Goal: Information Seeking & Learning: Learn about a topic

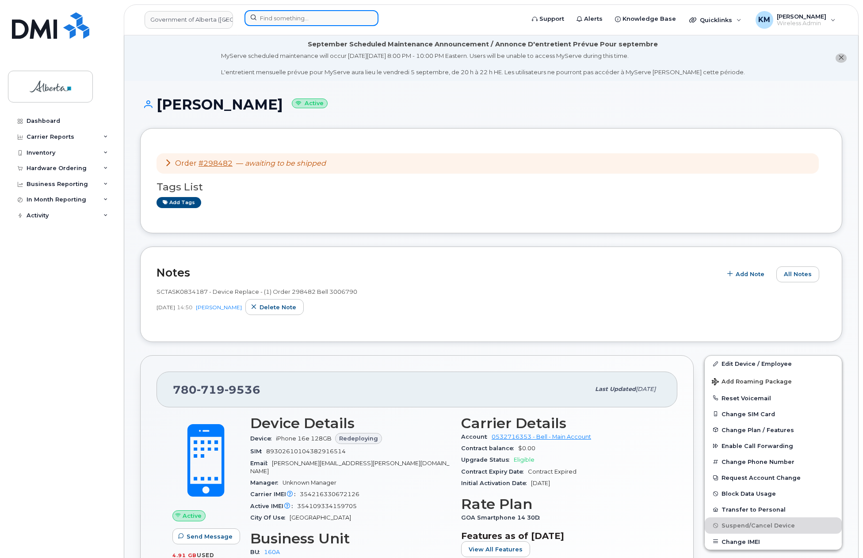
click at [295, 21] on input at bounding box center [311, 18] width 134 height 16
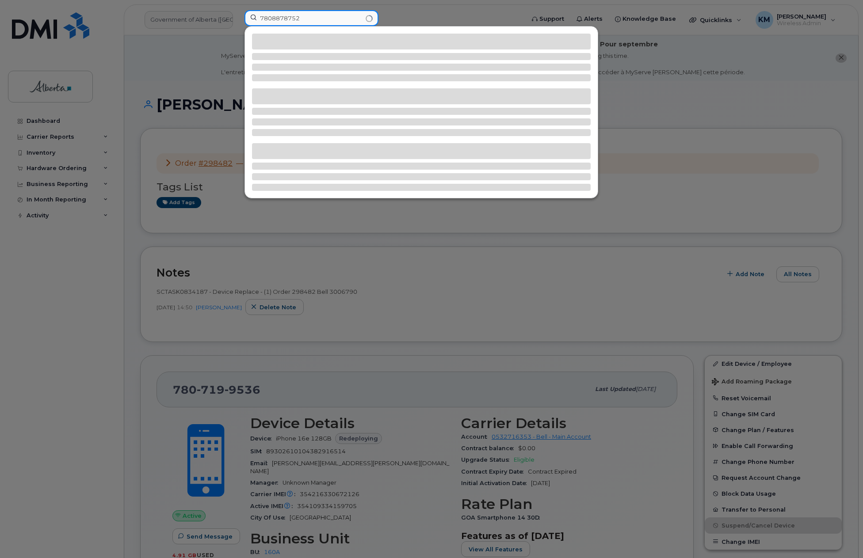
type input "7808878752"
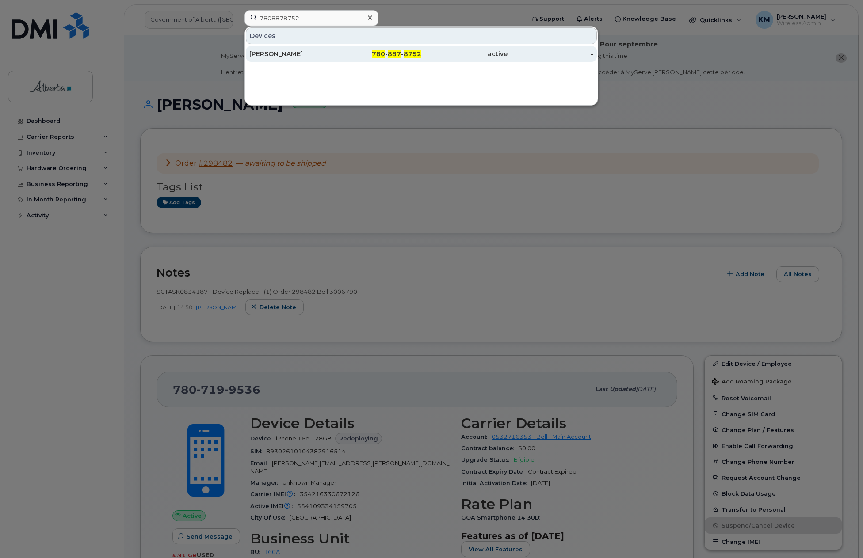
click at [331, 50] on div "[PERSON_NAME]" at bounding box center [292, 54] width 86 height 9
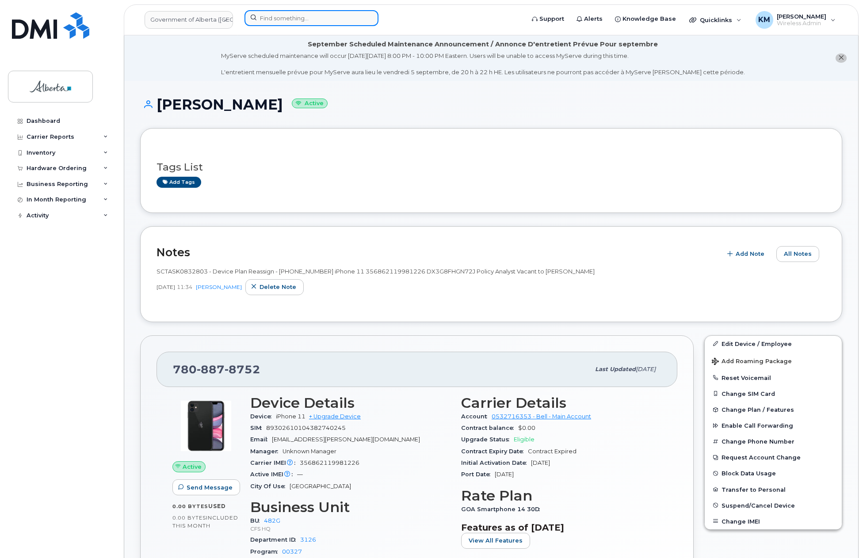
click at [267, 19] on input at bounding box center [311, 18] width 134 height 16
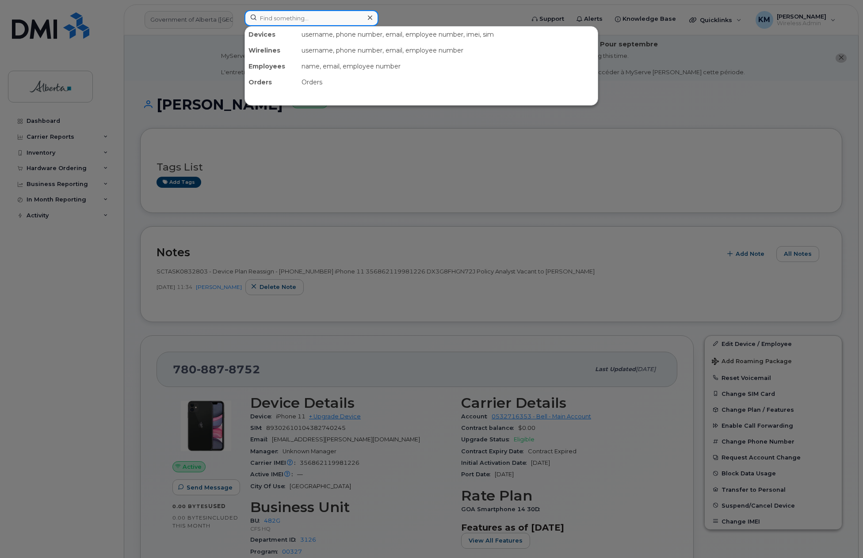
click at [278, 19] on input at bounding box center [311, 18] width 134 height 16
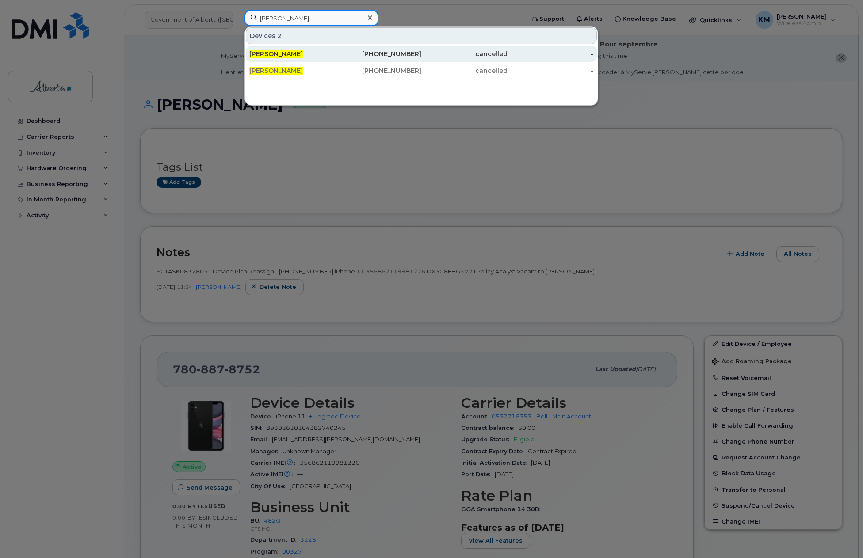
type input "janet davis"
click at [289, 55] on div "Janet Davis" at bounding box center [292, 54] width 86 height 9
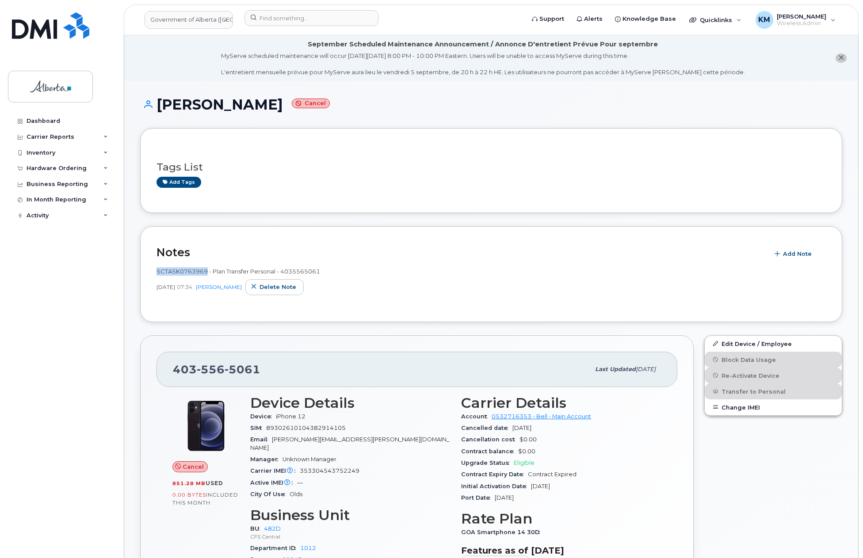
drag, startPoint x: 207, startPoint y: 270, endPoint x: 156, endPoint y: 268, distance: 51.3
click at [156, 268] on div "Notes Add Note SCTASK0763969 - Plan Transfer Personal - 4035565061 Apr 17, 2025…" at bounding box center [491, 274] width 702 height 96
copy span "SCTASK0763969"
click at [280, 22] on input at bounding box center [311, 18] width 134 height 16
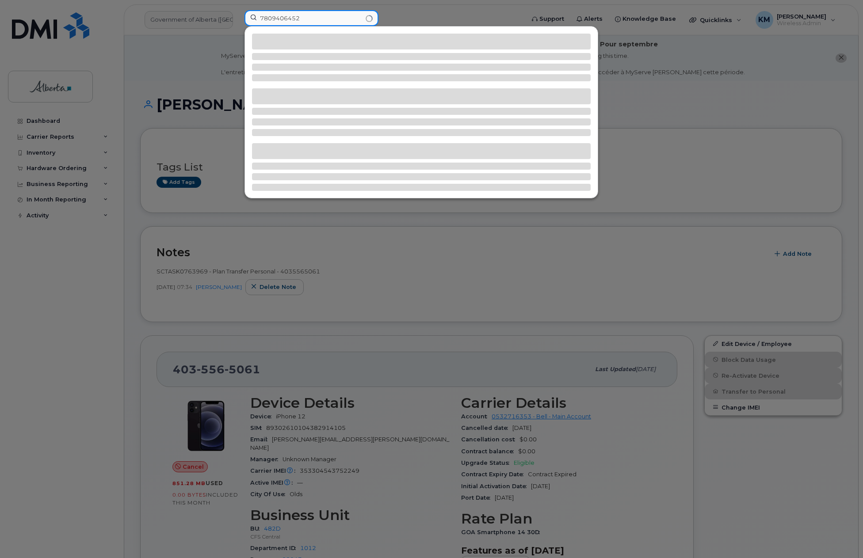
type input "7809406452"
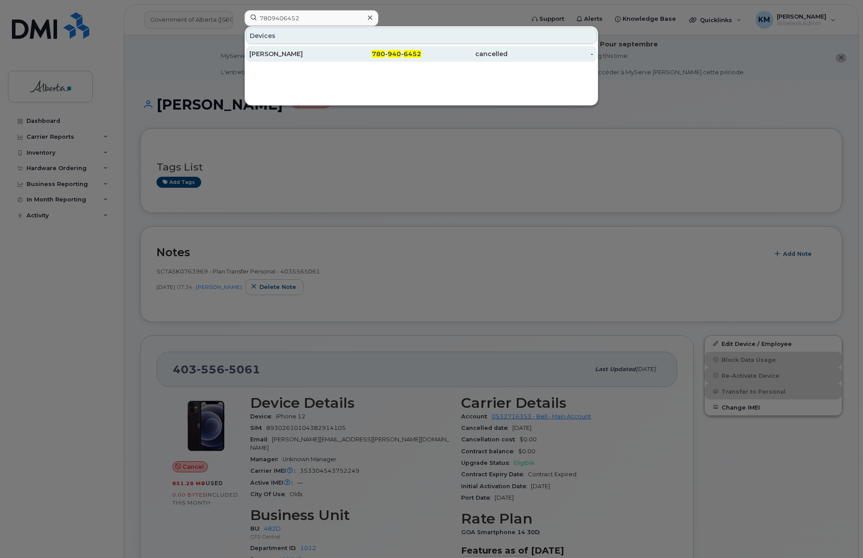
click at [283, 57] on div "Karen Hasson" at bounding box center [292, 54] width 86 height 9
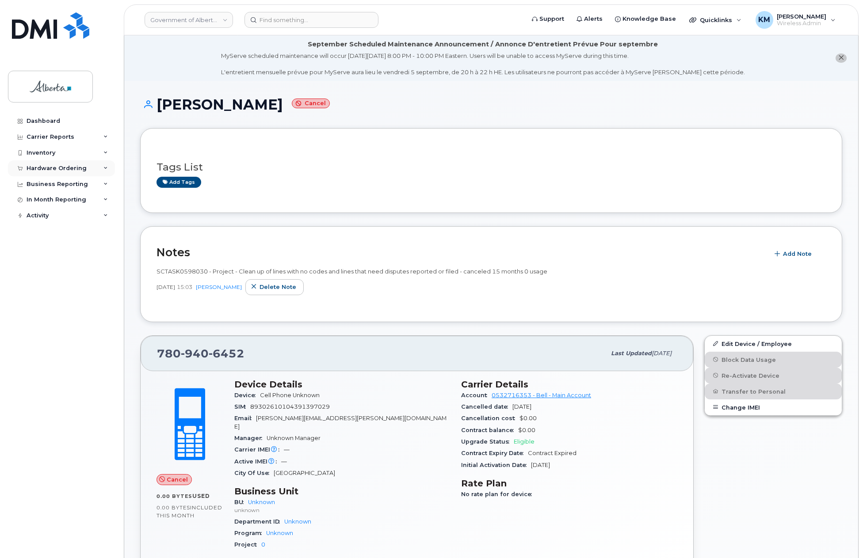
click at [58, 168] on div "Hardware Ordering" at bounding box center [57, 168] width 60 height 7
click at [47, 200] on div "Orders" at bounding box center [41, 202] width 22 height 8
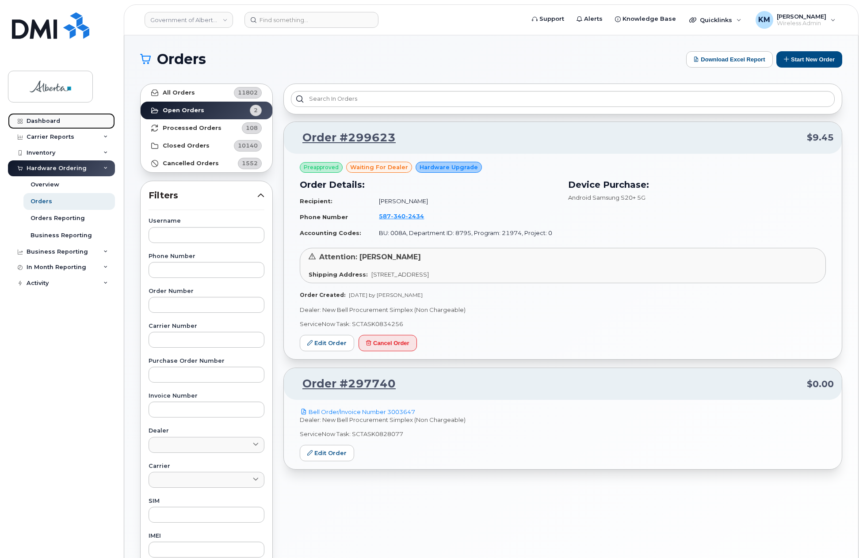
click at [38, 116] on link "Dashboard" at bounding box center [61, 121] width 107 height 16
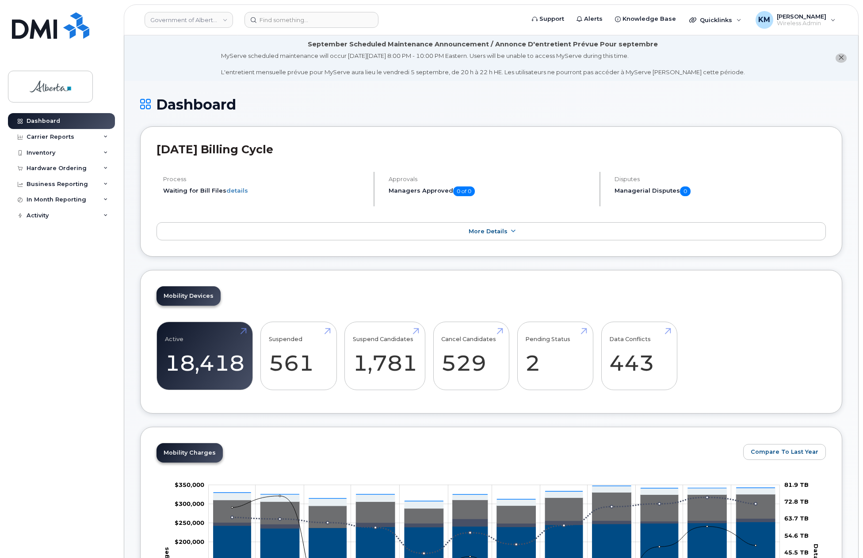
click at [282, 28] on header "Government of Alberta (GOA) Support Alerts Knowledge Base Quicklinks Suspend / …" at bounding box center [491, 19] width 735 height 31
click at [282, 25] on input at bounding box center [311, 20] width 134 height 16
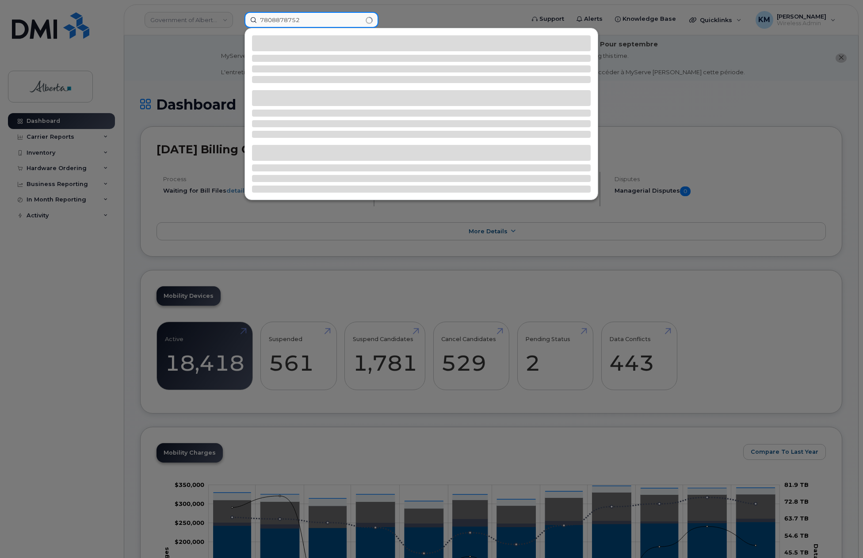
type input "7808878752"
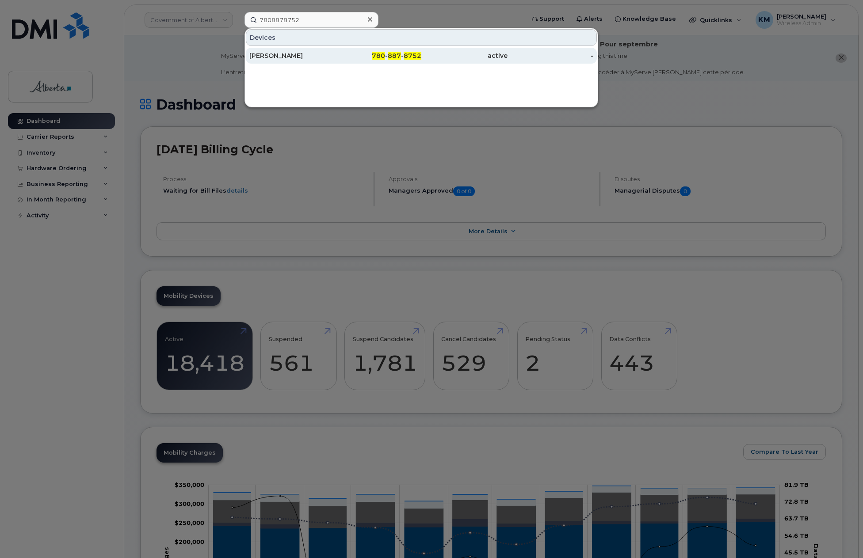
click at [255, 57] on div "April Trumbley" at bounding box center [292, 55] width 86 height 9
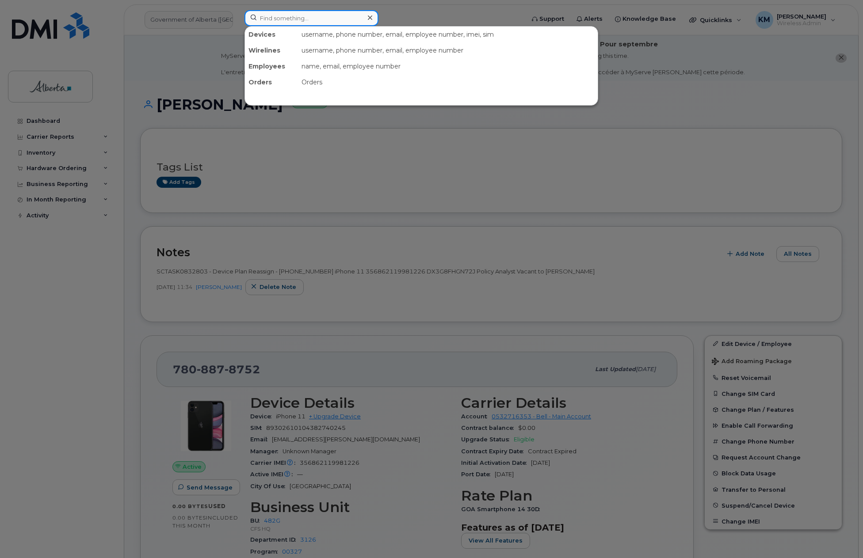
click at [269, 23] on input at bounding box center [311, 18] width 134 height 16
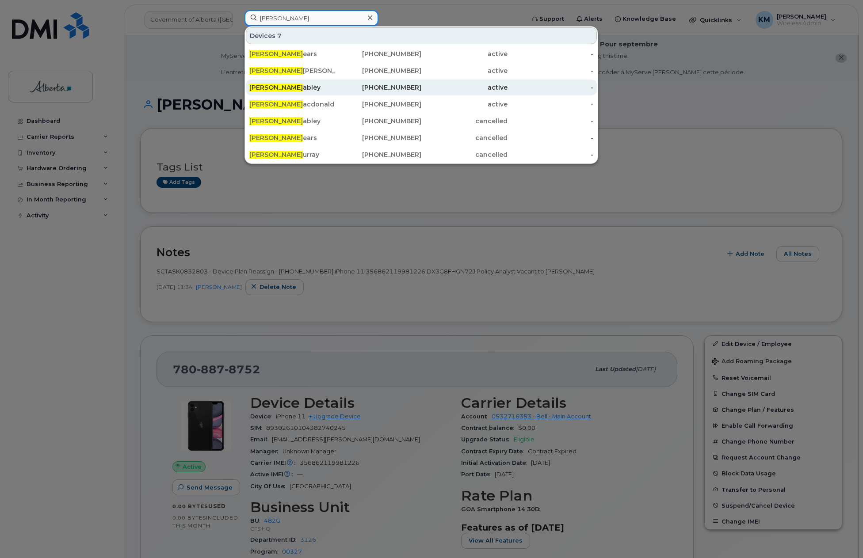
type input "teresa m"
click at [280, 90] on div "Teresa M abley" at bounding box center [292, 87] width 86 height 9
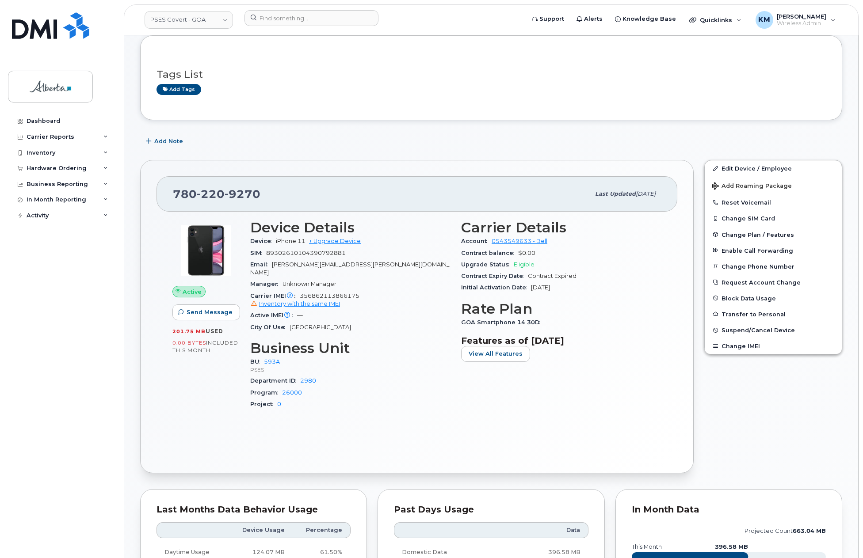
scroll to position [133, 0]
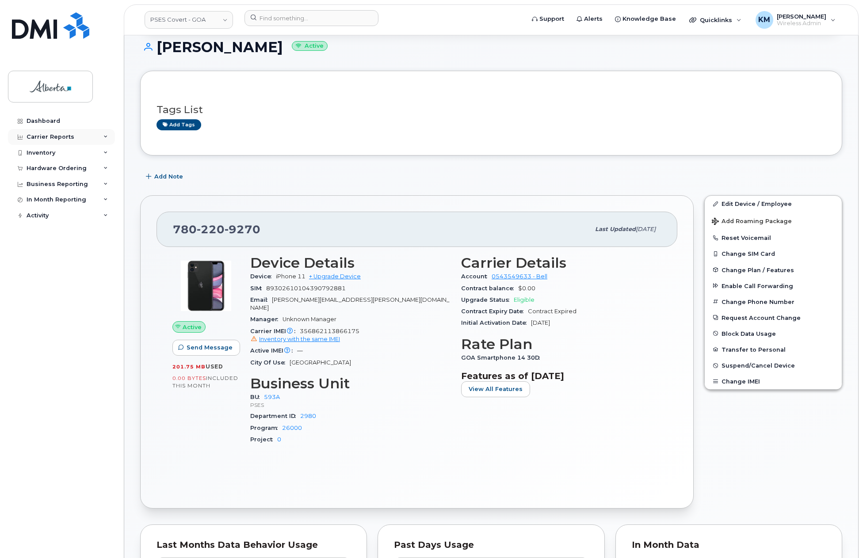
click at [67, 138] on div "Carrier Reports" at bounding box center [51, 136] width 48 height 7
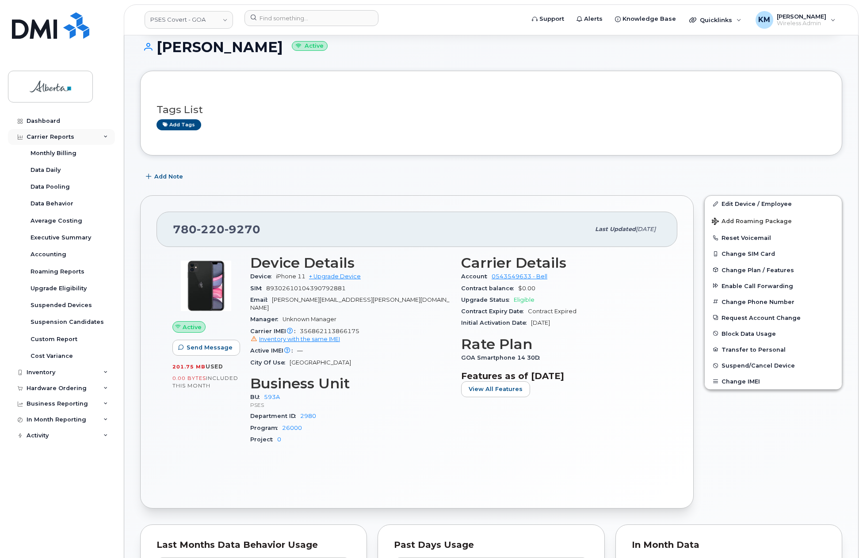
click at [107, 135] on icon at bounding box center [105, 137] width 4 height 4
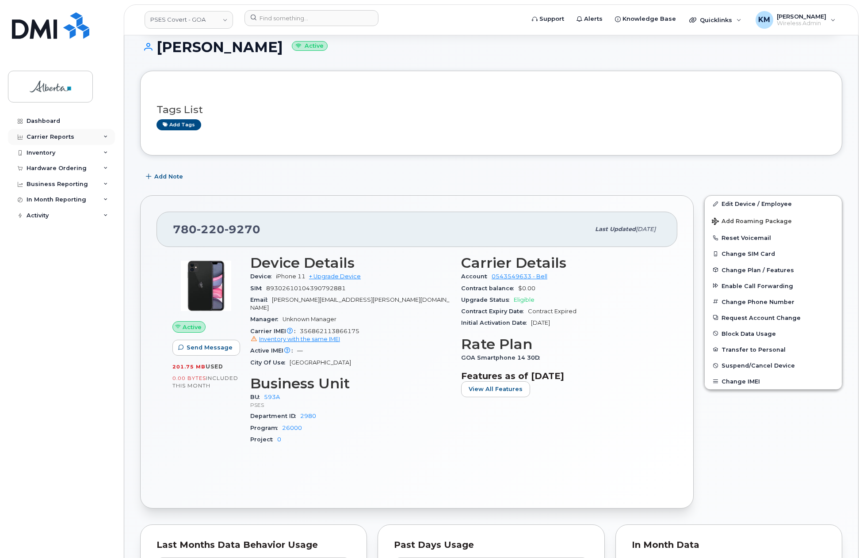
click at [107, 135] on icon at bounding box center [105, 137] width 4 height 4
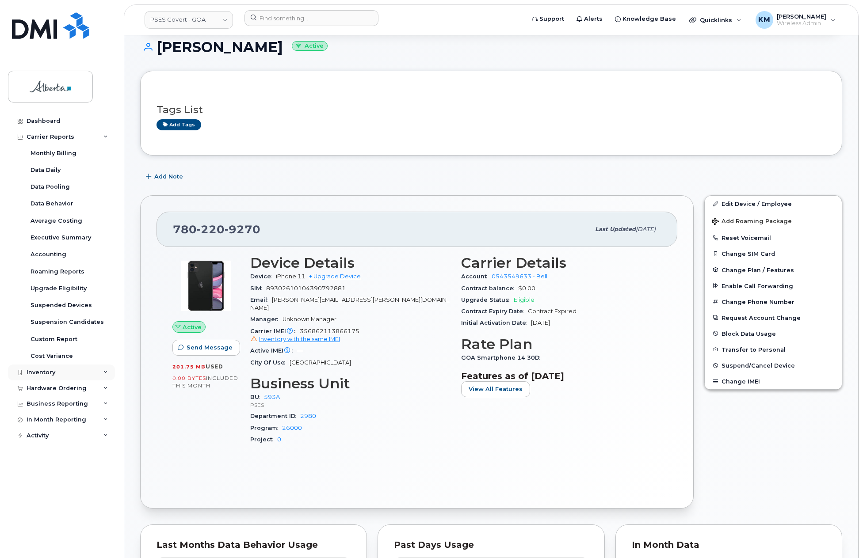
click at [58, 371] on div "Inventory" at bounding box center [61, 373] width 107 height 16
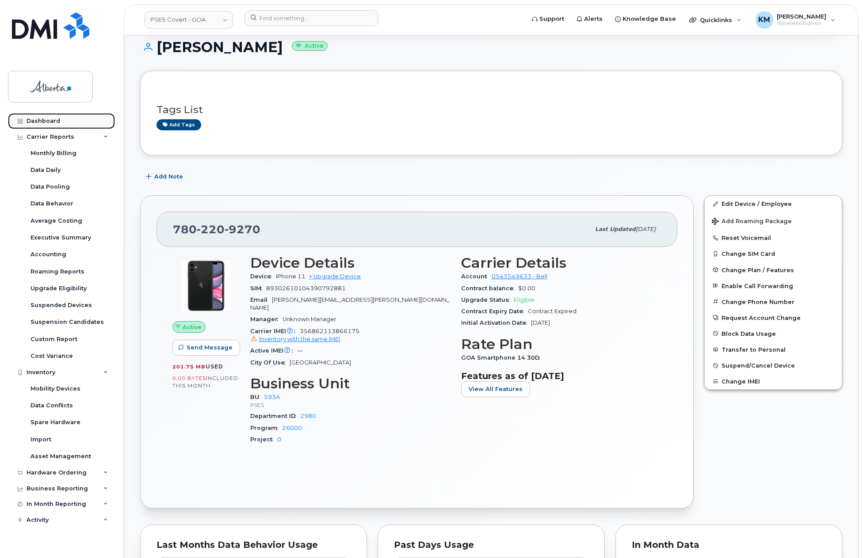
click at [38, 119] on div "Dashboard" at bounding box center [44, 121] width 34 height 7
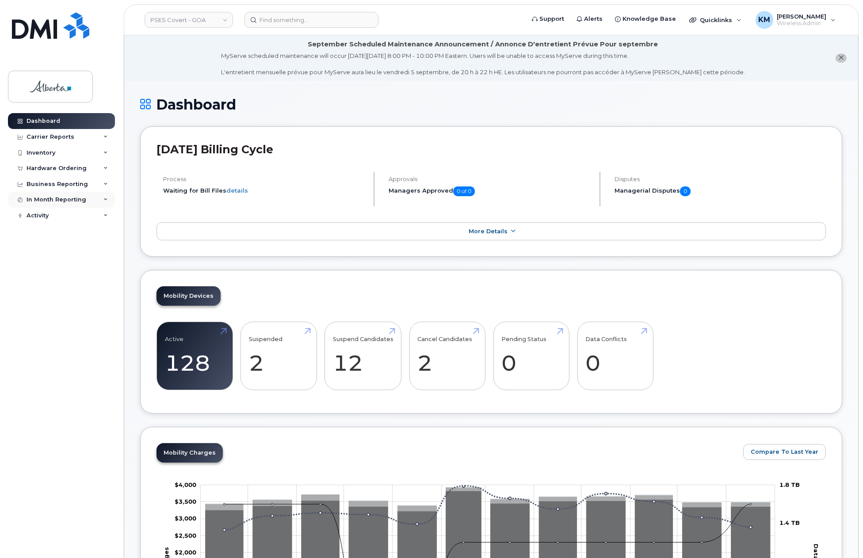
click at [75, 201] on div "In Month Reporting" at bounding box center [57, 199] width 60 height 7
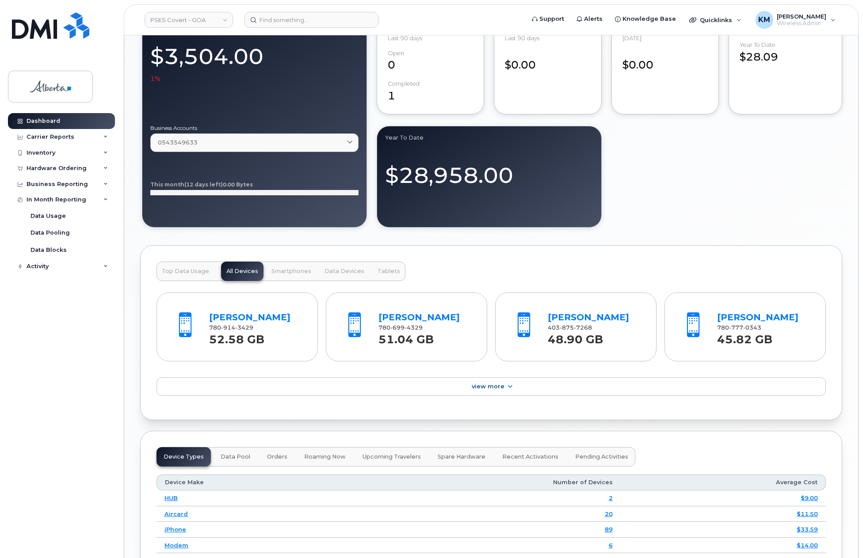
scroll to position [707, 0]
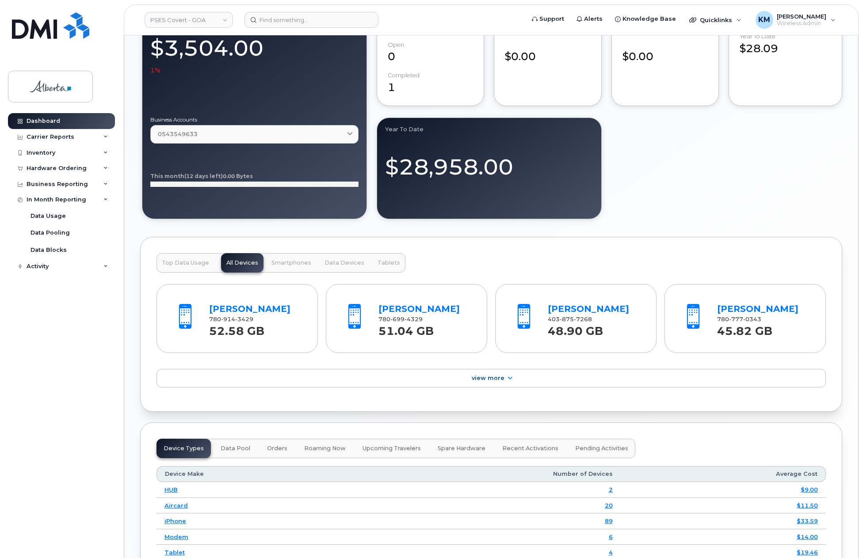
click at [185, 259] on span "Top Data Usage" at bounding box center [185, 262] width 47 height 7
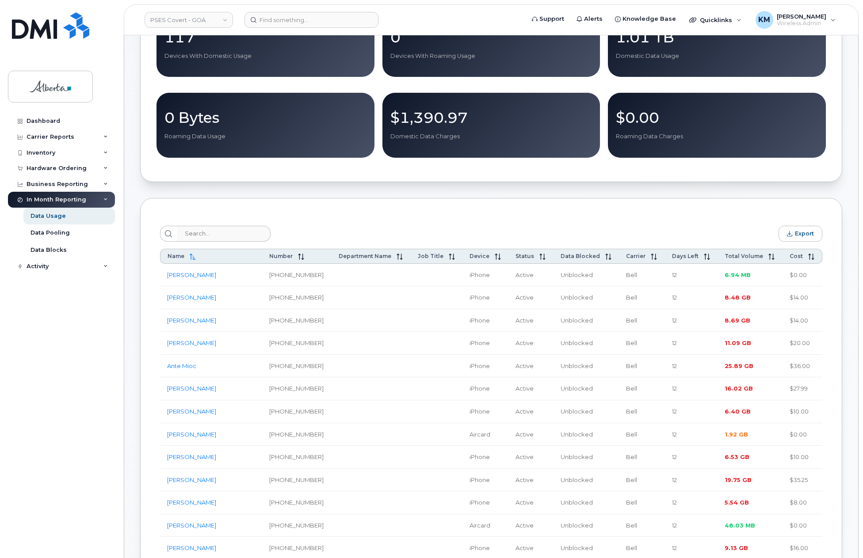
scroll to position [133, 0]
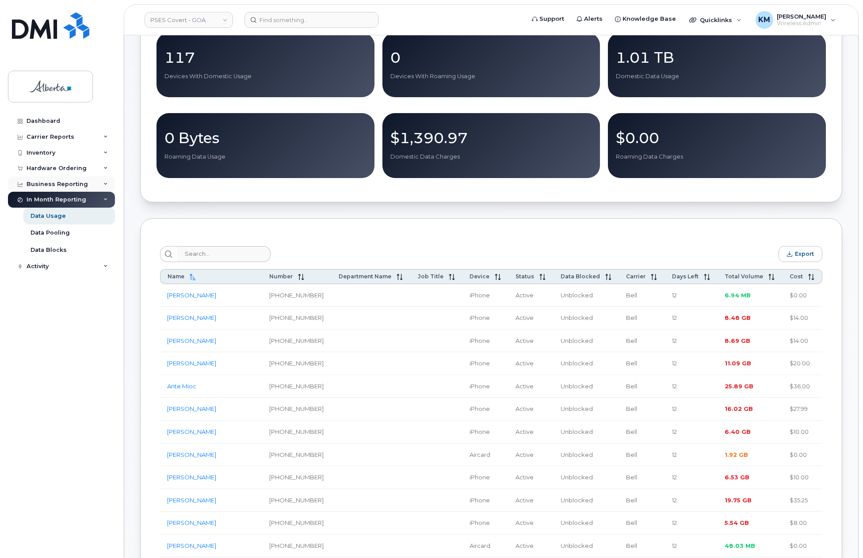
click at [58, 181] on div "Business Reporting" at bounding box center [57, 184] width 61 height 7
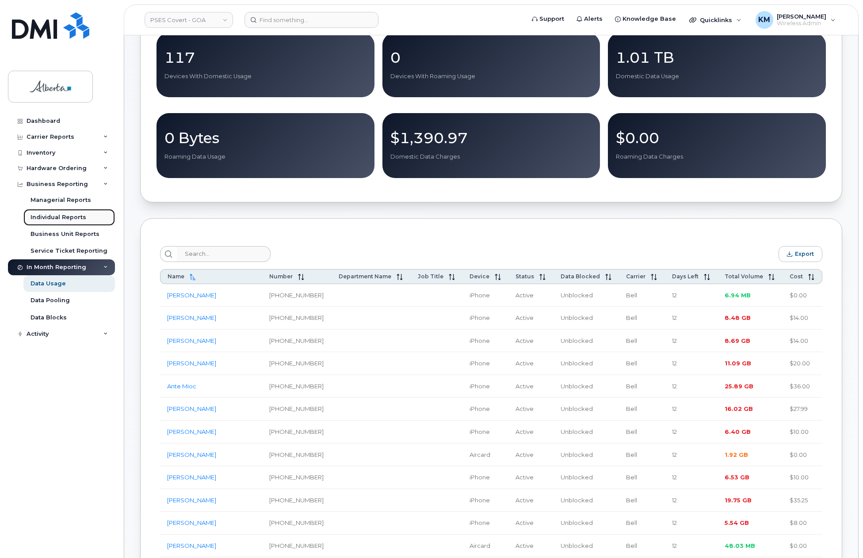
click at [58, 214] on div "Individual Reports" at bounding box center [58, 217] width 56 height 8
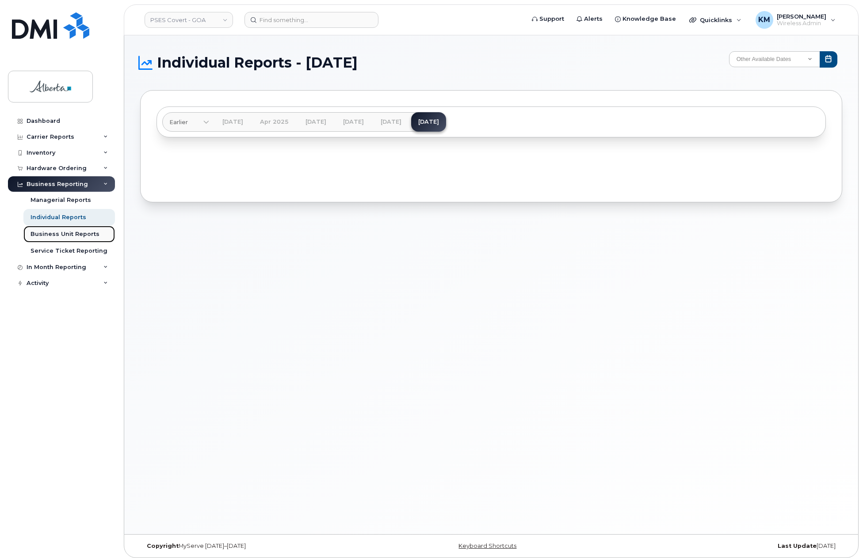
click at [70, 232] on div "Business Unit Reports" at bounding box center [64, 234] width 69 height 8
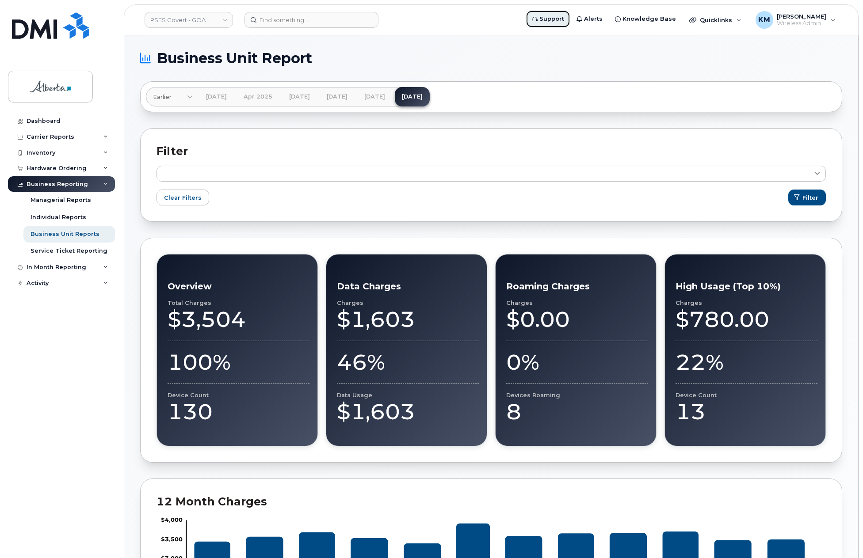
click at [556, 15] on span "Support" at bounding box center [551, 19] width 25 height 9
click at [664, 22] on span "Knowledge Base" at bounding box center [648, 19] width 53 height 9
